Goal: Information Seeking & Learning: Learn about a topic

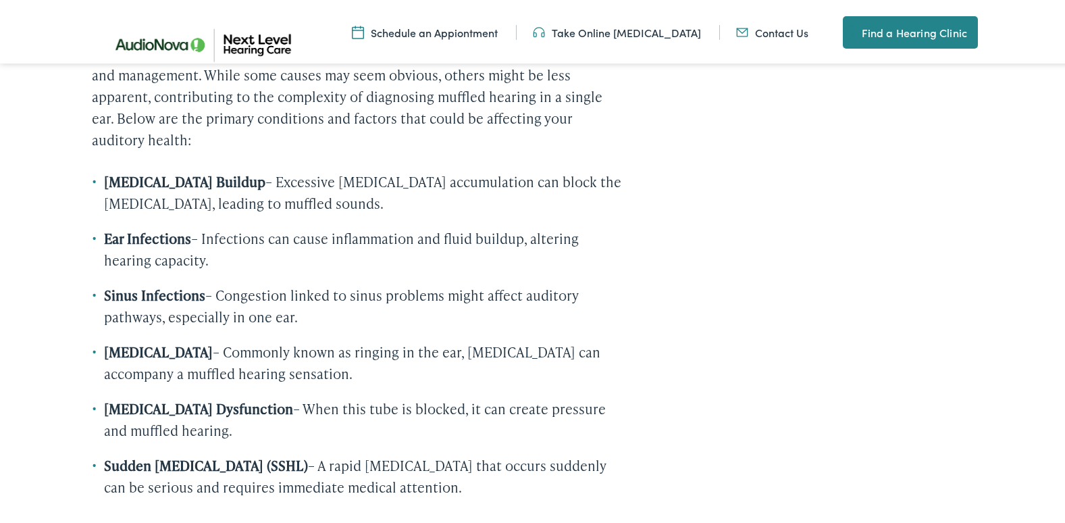
scroll to position [1261, 0]
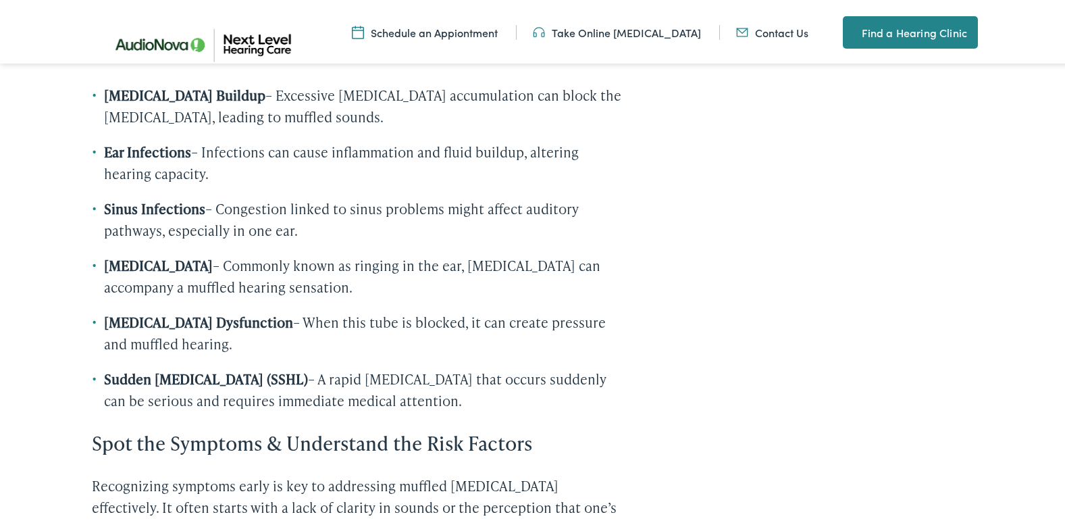
drag, startPoint x: 320, startPoint y: 111, endPoint x: 470, endPoint y: 199, distance: 173.8
click at [470, 197] on ul "[MEDICAL_DATA] Buildup – Excessive [MEDICAL_DATA] accumulation can block the [M…" at bounding box center [359, 245] width 535 height 327
drag, startPoint x: 470, startPoint y: 199, endPoint x: 451, endPoint y: 232, distance: 37.2
click at [451, 232] on li "Sinus Infections – Congestion linked to sinus problems might affect auditory pa…" at bounding box center [359, 216] width 535 height 43
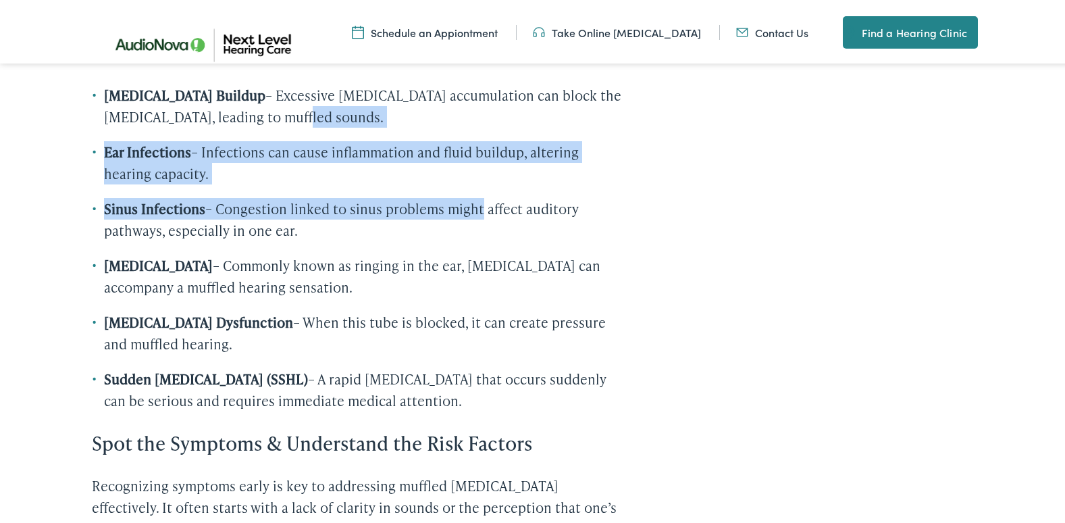
drag, startPoint x: 451, startPoint y: 232, endPoint x: 237, endPoint y: 106, distance: 248.3
click at [239, 107] on ul "[MEDICAL_DATA] Buildup – Excessive [MEDICAL_DATA] accumulation can block the [M…" at bounding box center [359, 245] width 535 height 327
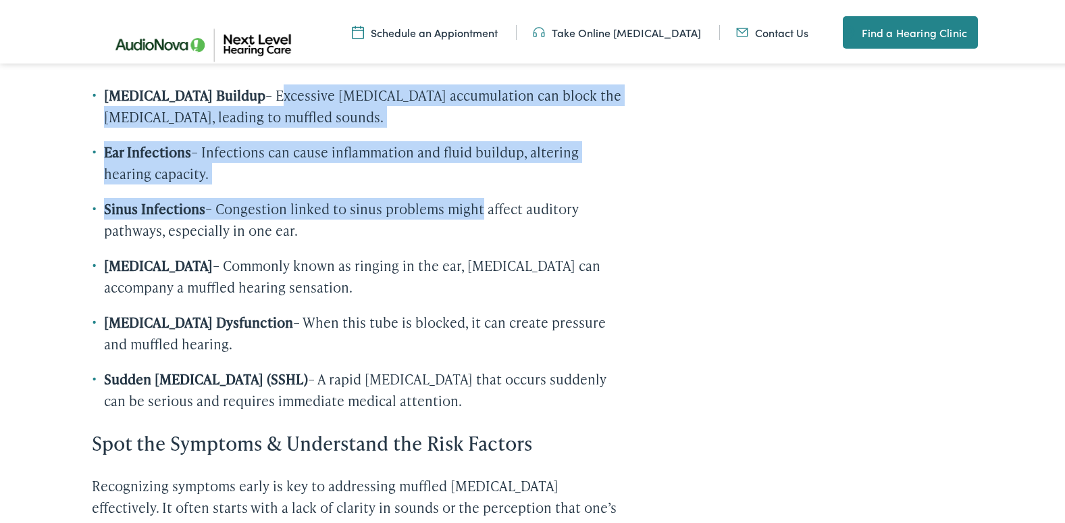
drag, startPoint x: 237, startPoint y: 106, endPoint x: 226, endPoint y: 105, distance: 10.9
click at [226, 104] on li "[MEDICAL_DATA] Buildup – Excessive [MEDICAL_DATA] accumulation can block the [M…" at bounding box center [359, 103] width 535 height 43
click at [226, 105] on li "[MEDICAL_DATA] Buildup – Excessive [MEDICAL_DATA] accumulation can block the [M…" at bounding box center [359, 103] width 535 height 43
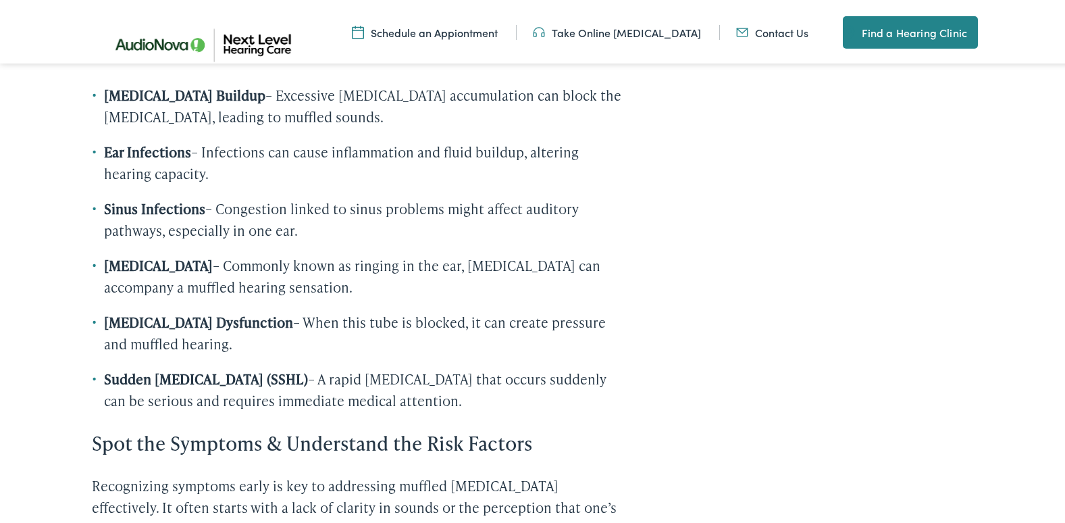
click at [226, 105] on li "[MEDICAL_DATA] Buildup – Excessive [MEDICAL_DATA] accumulation can block the [M…" at bounding box center [359, 103] width 535 height 43
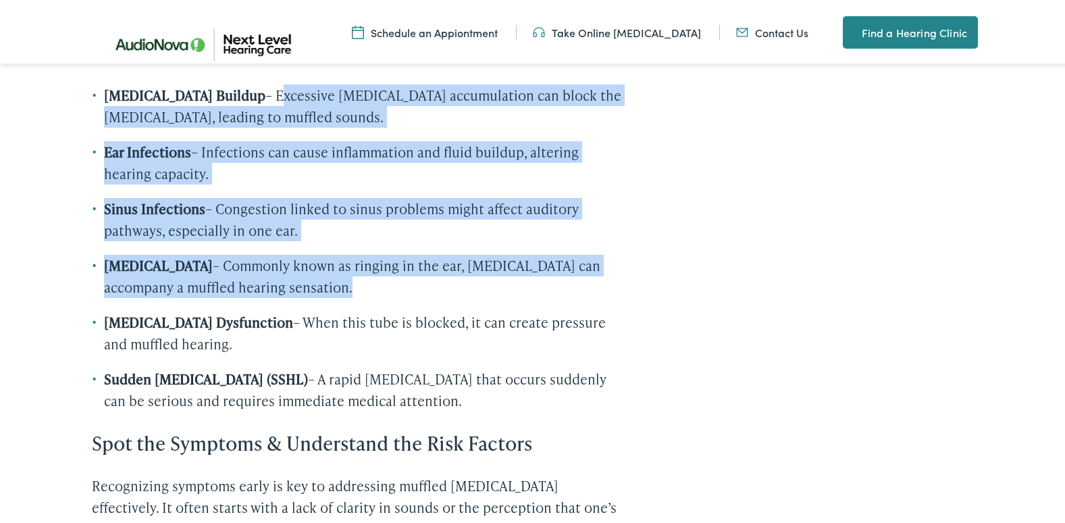
drag, startPoint x: 226, startPoint y: 105, endPoint x: 357, endPoint y: 301, distance: 235.9
click at [357, 301] on ul "[MEDICAL_DATA] Buildup – Excessive [MEDICAL_DATA] accumulation can block the [M…" at bounding box center [359, 245] width 535 height 327
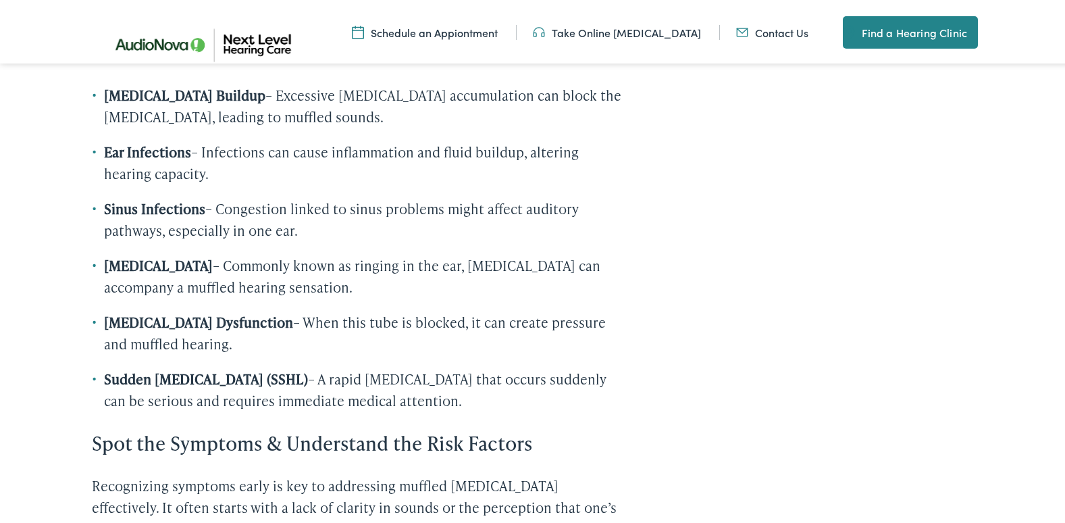
drag, startPoint x: 357, startPoint y: 301, endPoint x: 358, endPoint y: 371, distance: 69.6
click at [358, 352] on li "[MEDICAL_DATA] Dysfunction – When this tube is blocked, it can create pressure …" at bounding box center [359, 330] width 535 height 43
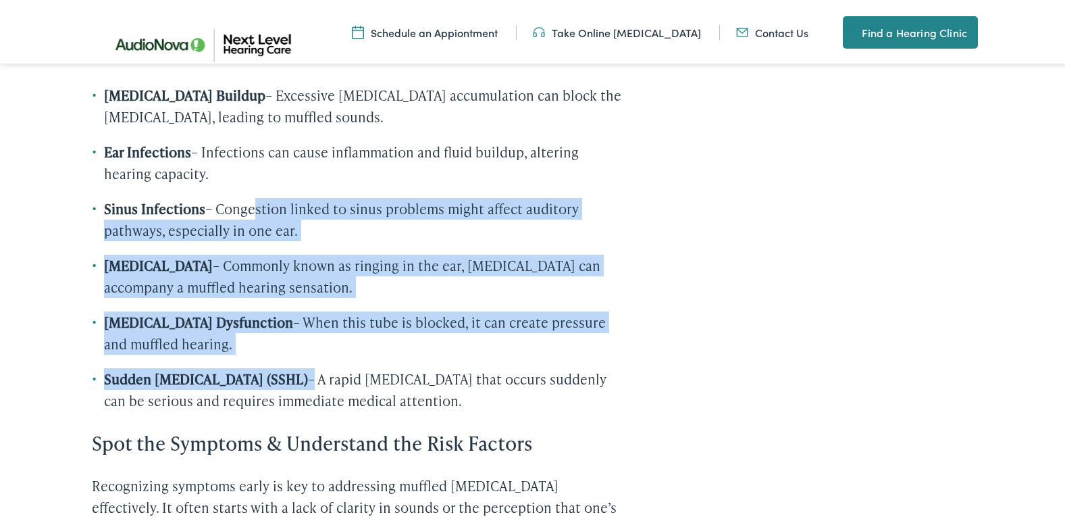
drag, startPoint x: 374, startPoint y: 407, endPoint x: 204, endPoint y: 172, distance: 290.3
click at [210, 177] on ul "[MEDICAL_DATA] Buildup – Excessive [MEDICAL_DATA] accumulation can block the [M…" at bounding box center [359, 245] width 535 height 327
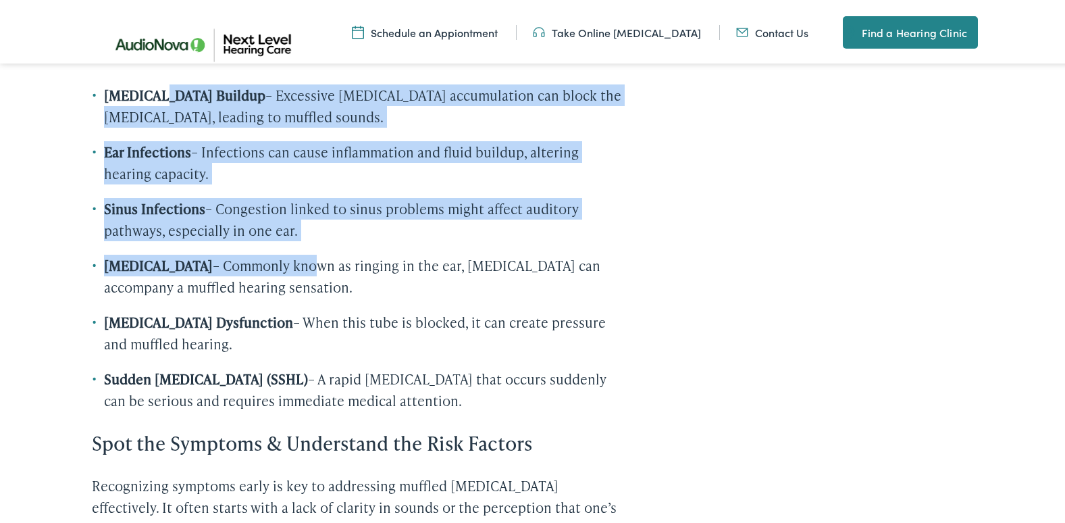
drag, startPoint x: 204, startPoint y: 172, endPoint x: 295, endPoint y: 307, distance: 163.6
click at [291, 303] on ul "[MEDICAL_DATA] Buildup – Excessive [MEDICAL_DATA] accumulation can block the [M…" at bounding box center [359, 245] width 535 height 327
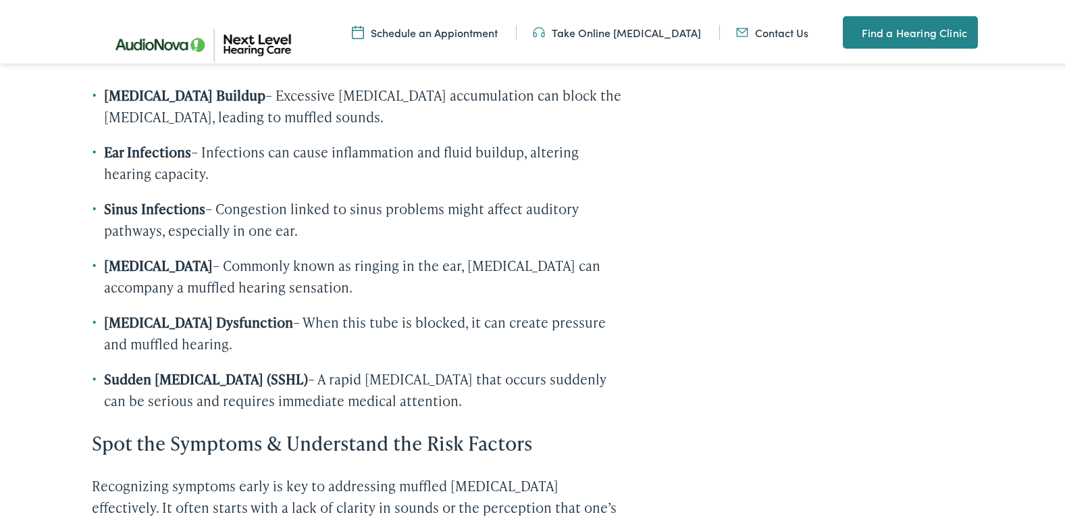
drag, startPoint x: 295, startPoint y: 307, endPoint x: 317, endPoint y: 335, distance: 35.1
click at [317, 335] on li "[MEDICAL_DATA] Dysfunction – When this tube is blocked, it can create pressure …" at bounding box center [359, 330] width 535 height 43
